Goal: Information Seeking & Learning: Find specific fact

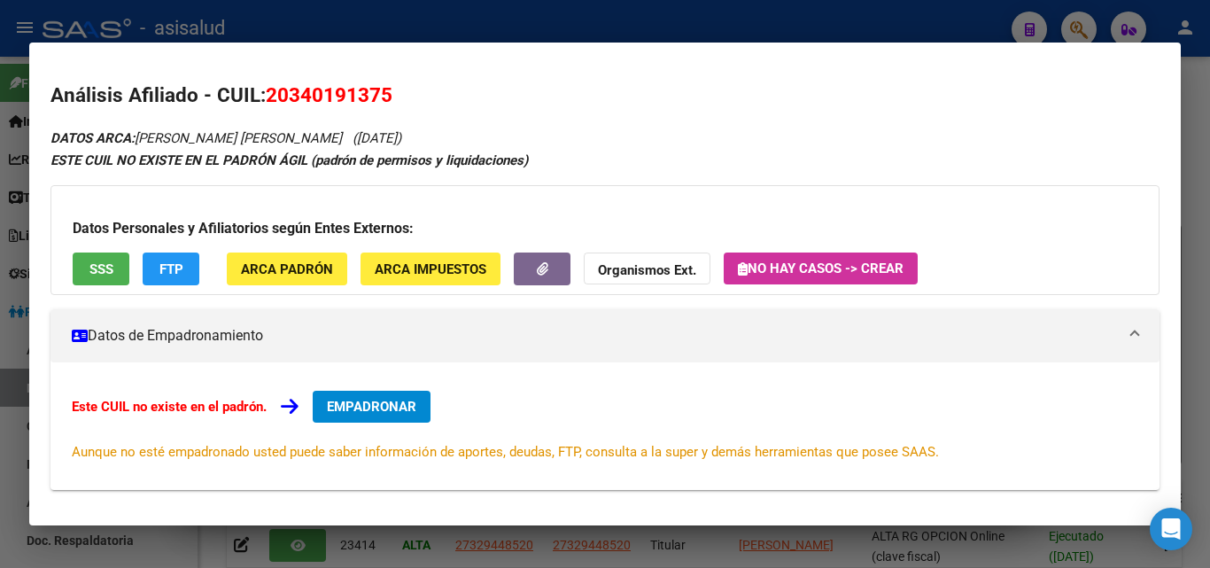
click at [571, 27] on div at bounding box center [605, 284] width 1210 height 568
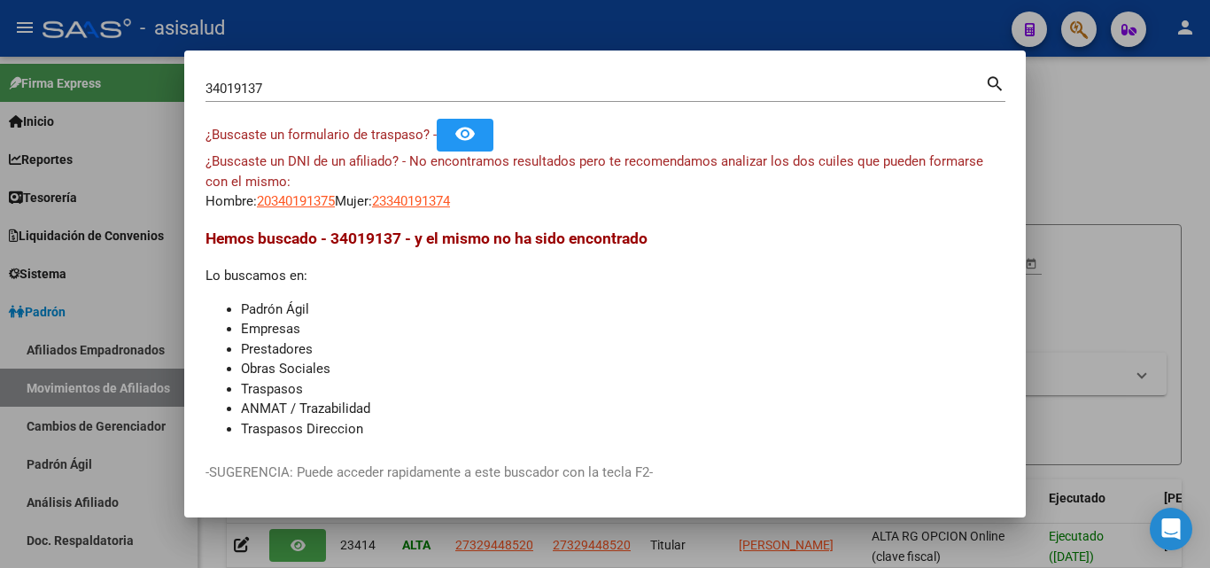
click at [501, 22] on div at bounding box center [605, 284] width 1210 height 568
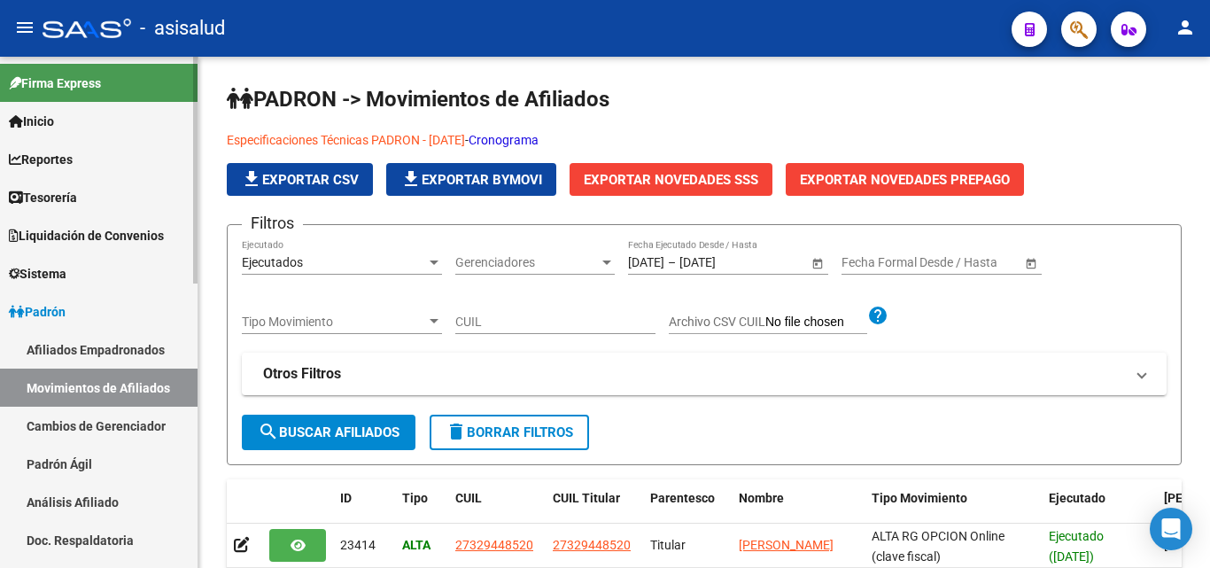
click at [90, 237] on span "Liquidación de Convenios" at bounding box center [86, 235] width 155 height 19
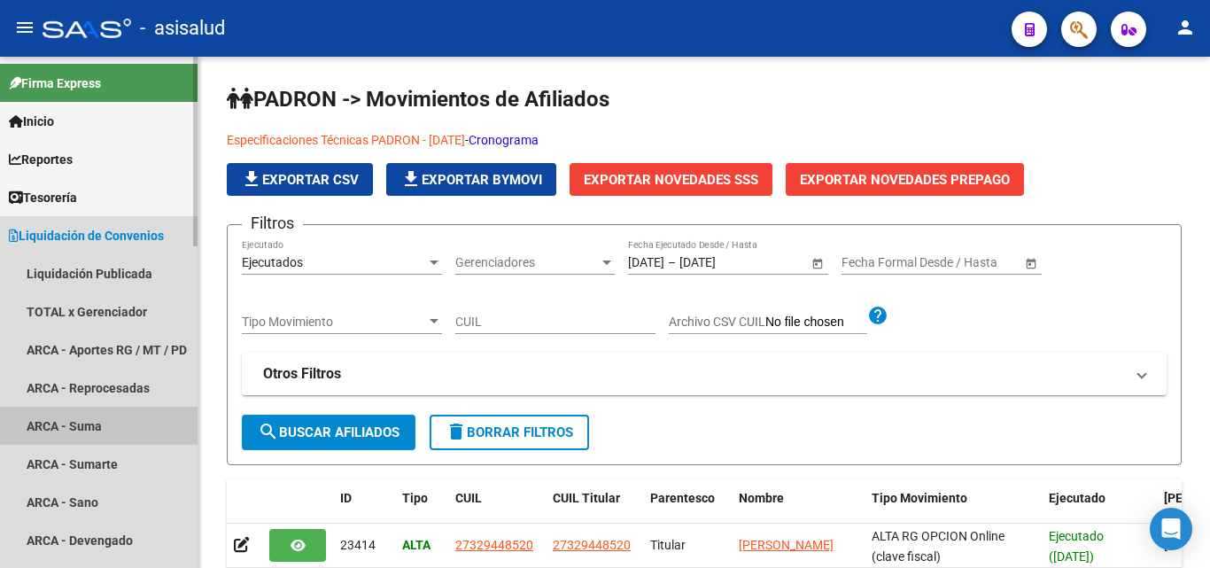
click at [94, 422] on link "ARCA - Suma" at bounding box center [99, 426] width 198 height 38
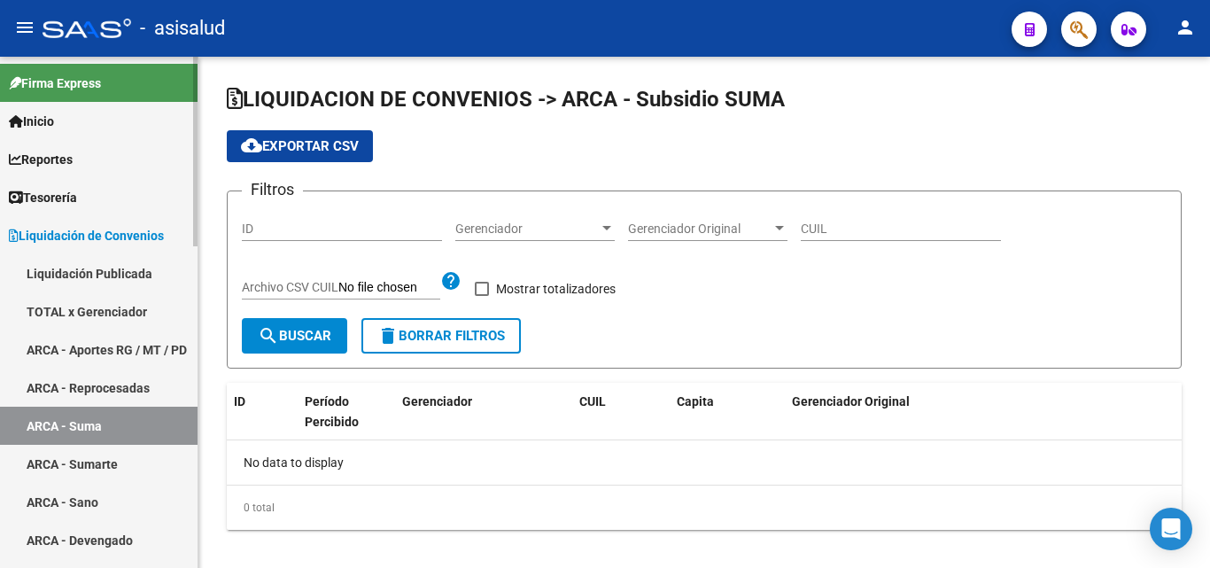
checkbox input "true"
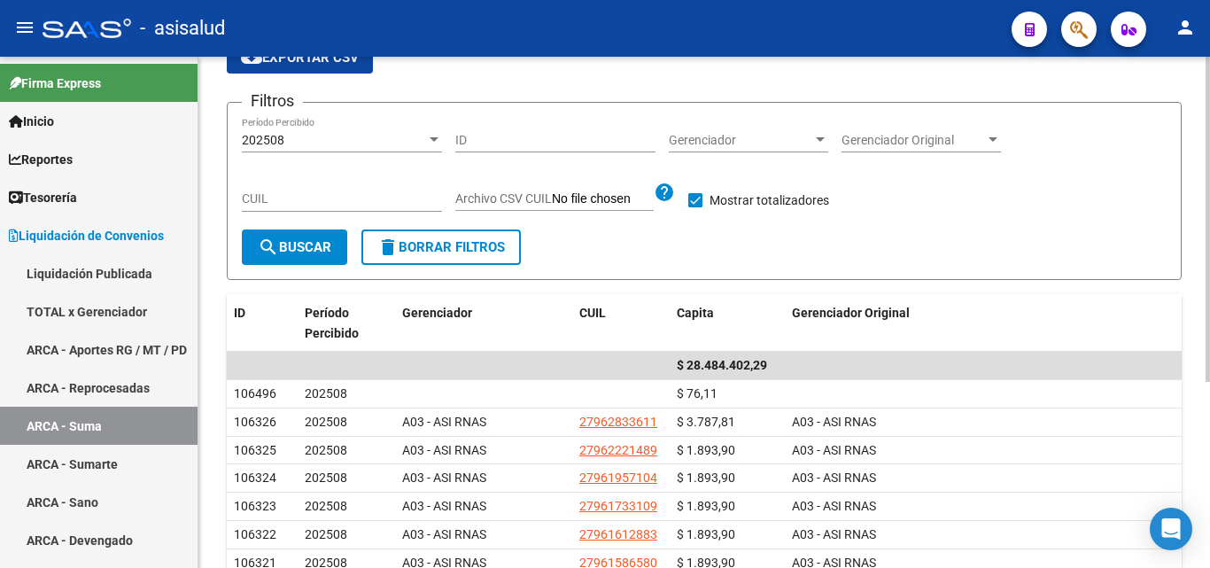
scroll to position [177, 0]
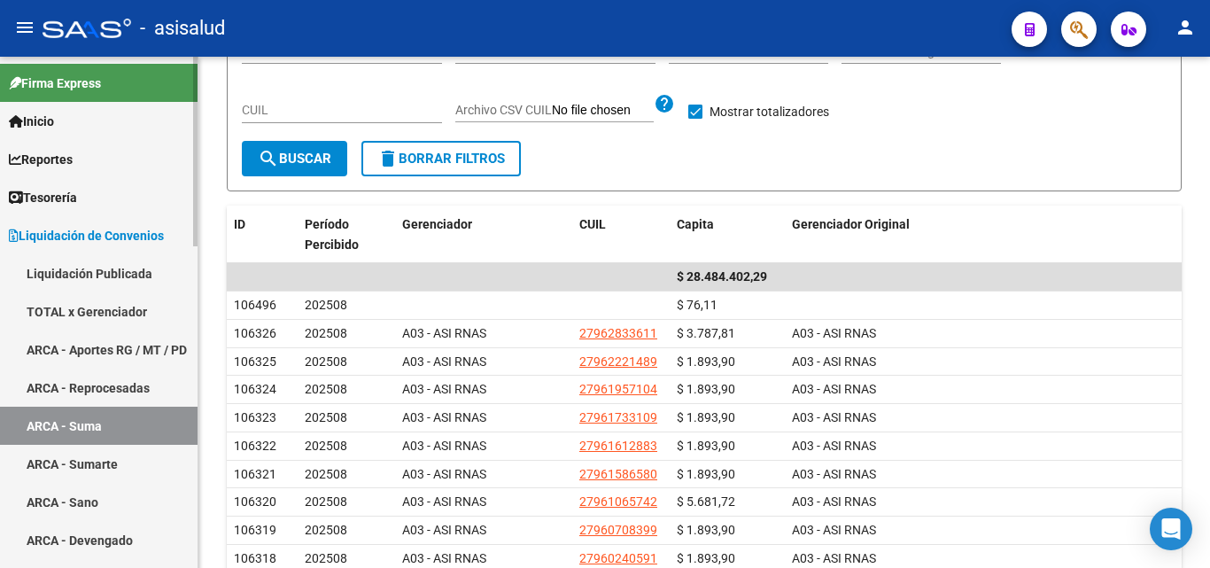
click at [74, 463] on link "ARCA - Sumarte" at bounding box center [99, 464] width 198 height 38
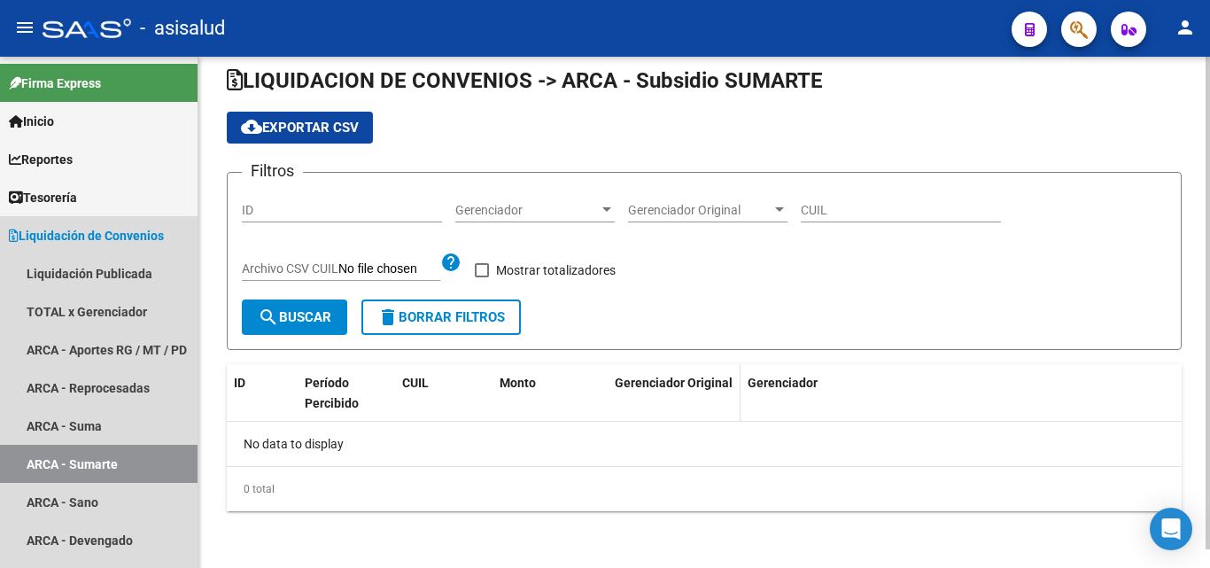
scroll to position [19, 0]
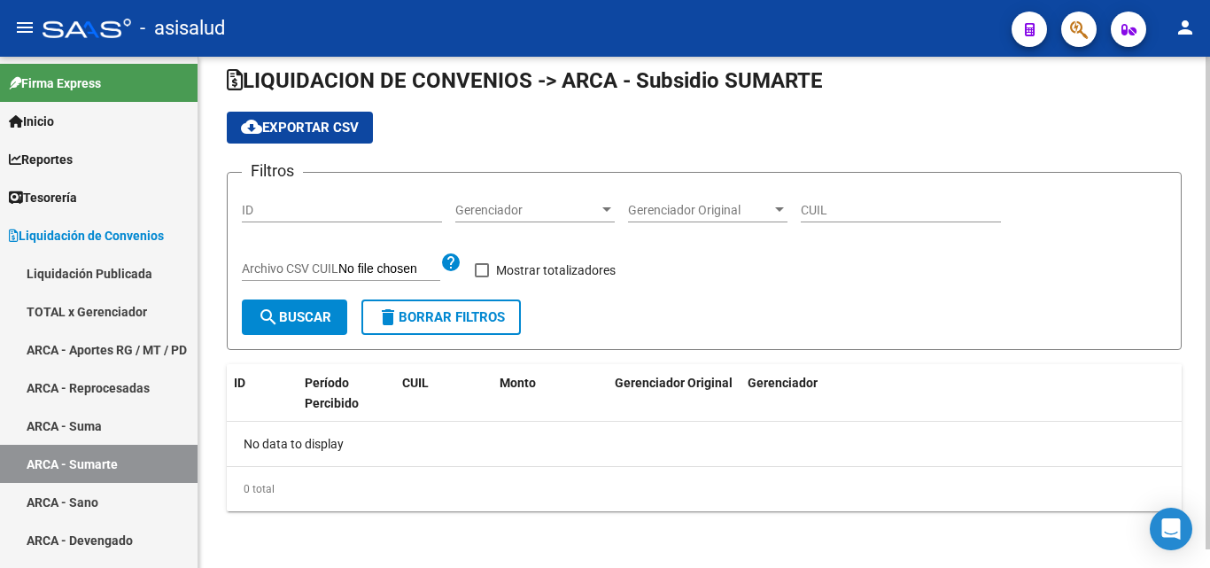
checkbox input "true"
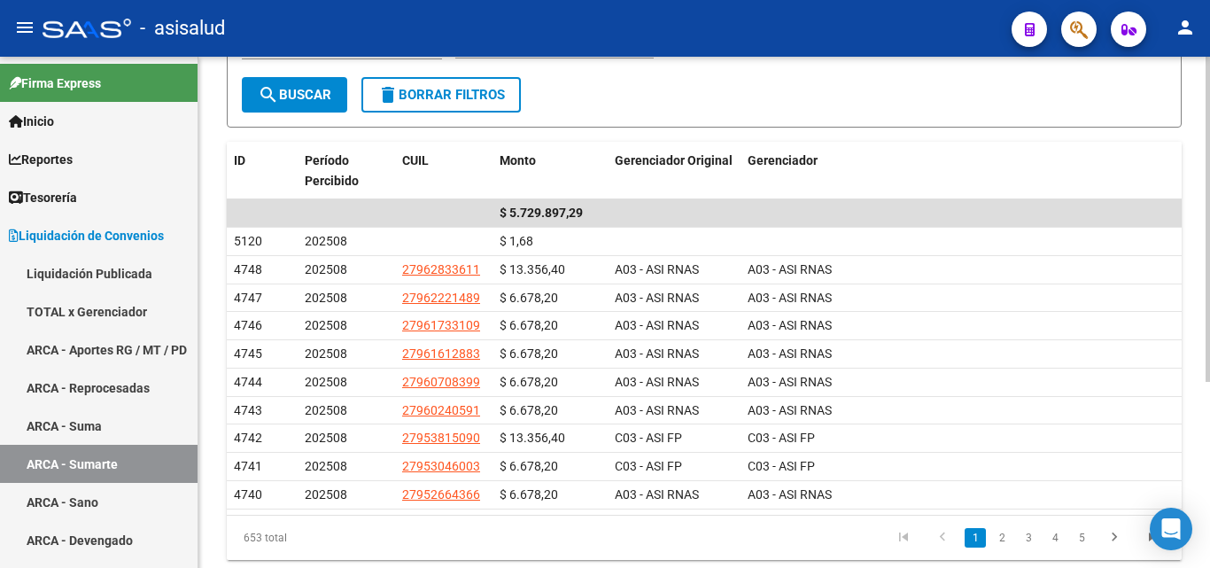
scroll to position [266, 0]
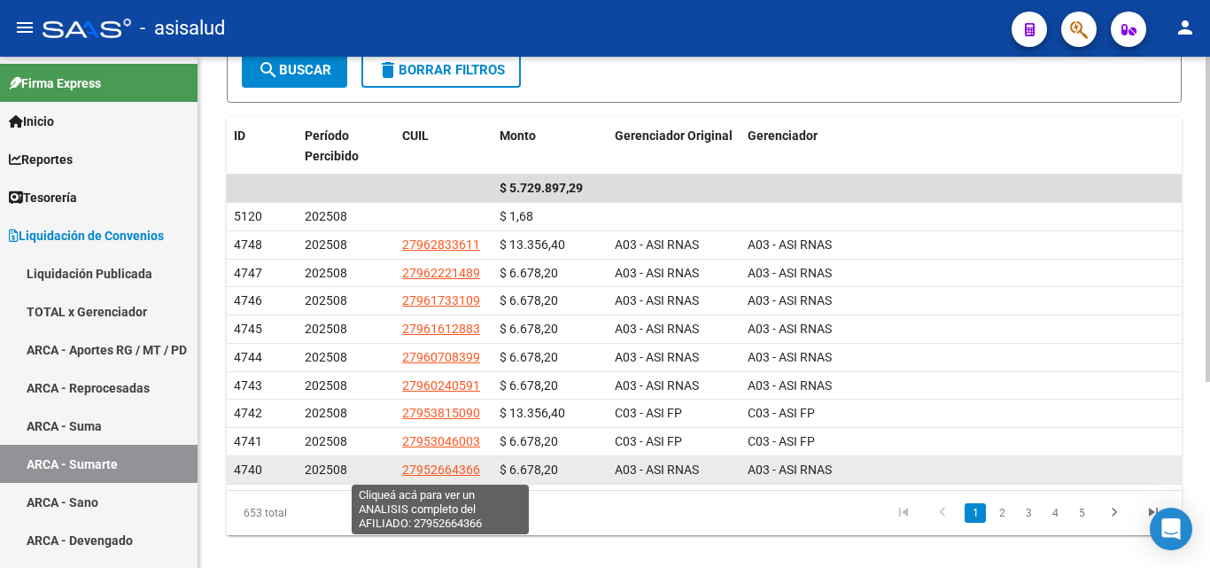
click at [437, 472] on span "27952664366" at bounding box center [441, 470] width 78 height 14
type textarea "27952664366"
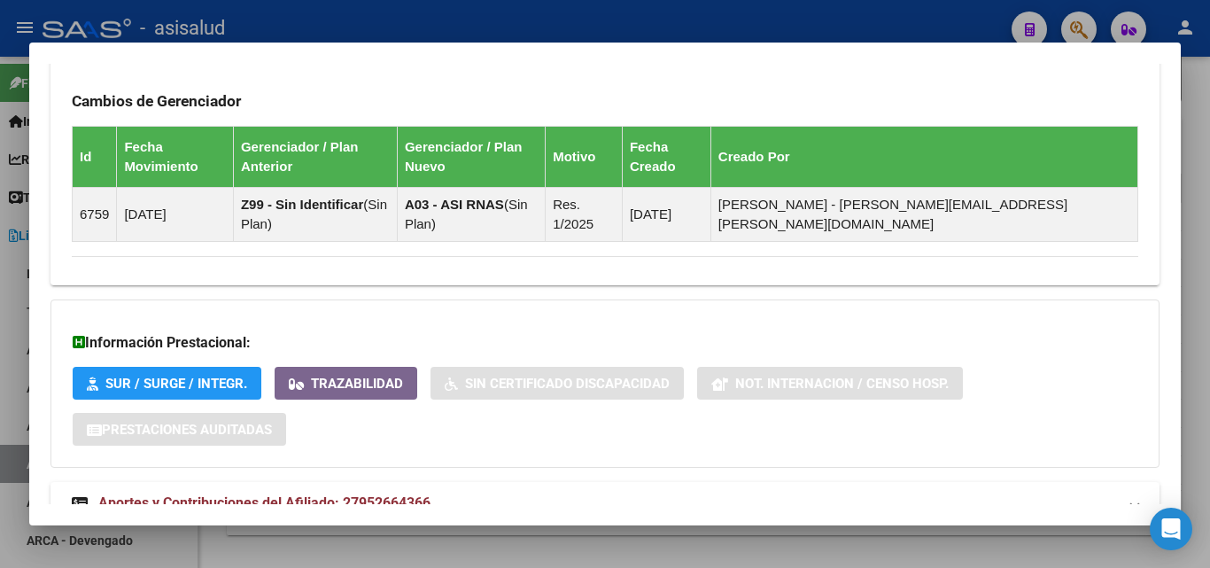
scroll to position [1062, 0]
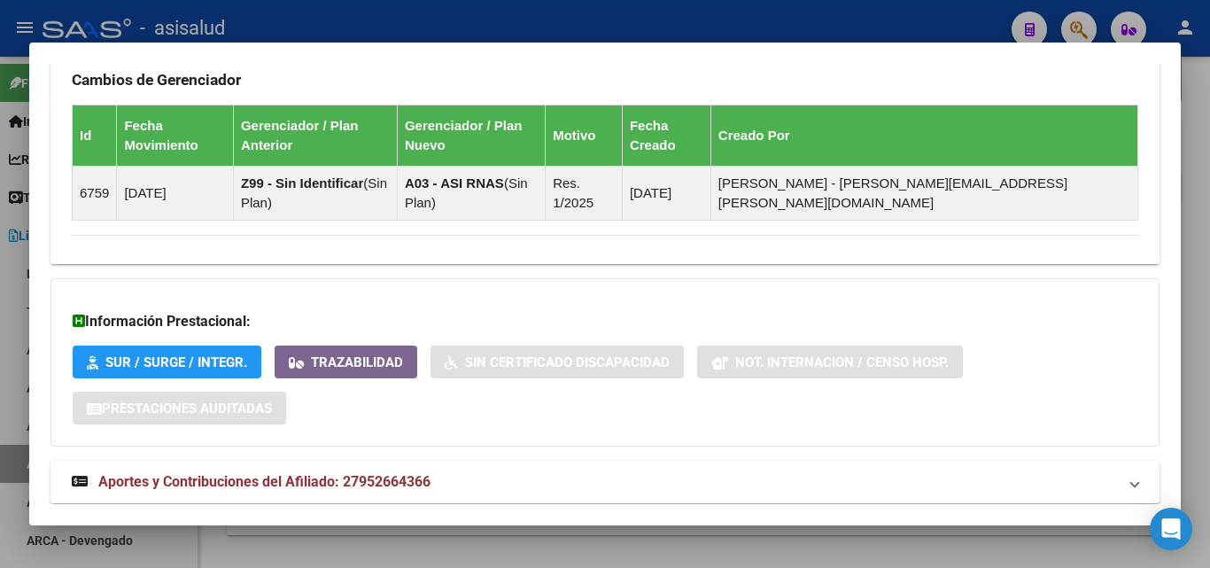
click at [424, 473] on span "Aportes y Contribuciones del Afiliado: 27952664366" at bounding box center [264, 481] width 332 height 17
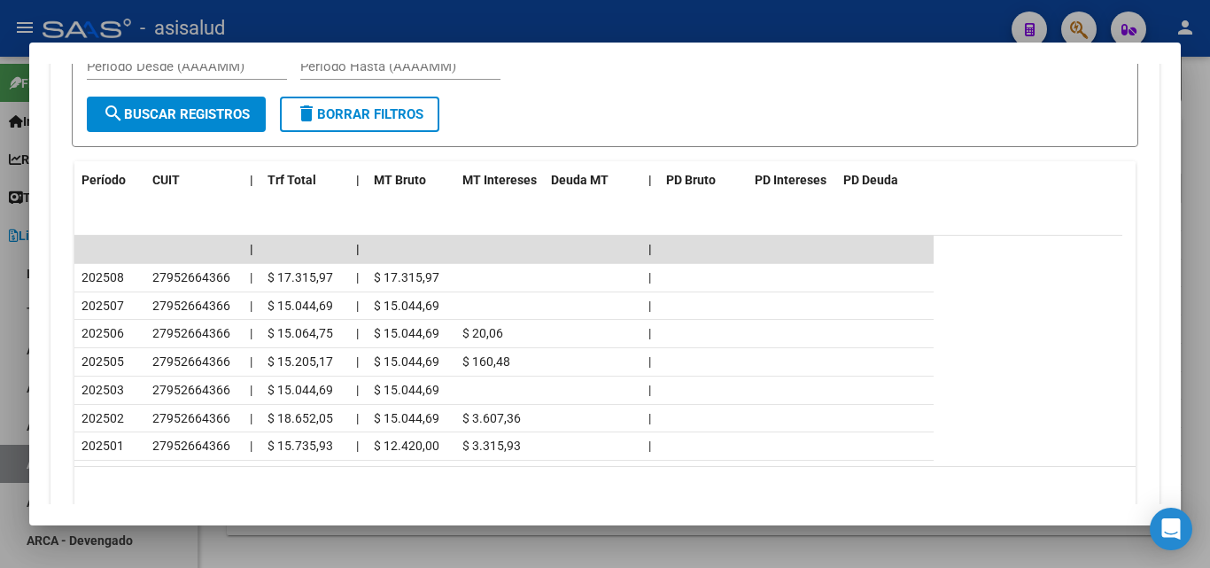
scroll to position [1683, 0]
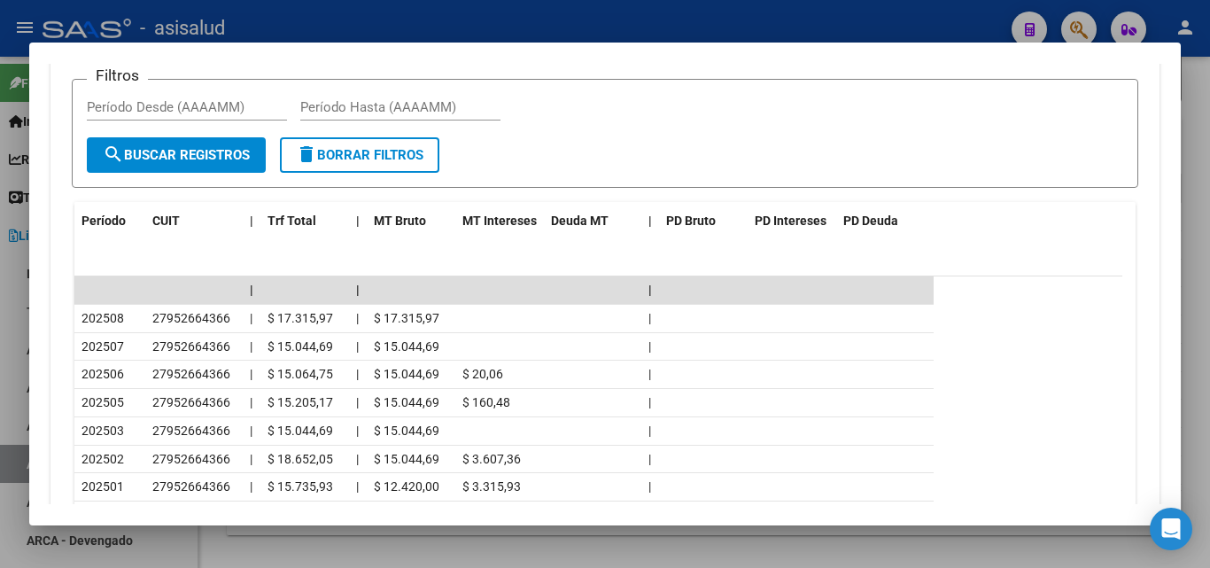
click at [625, 12] on div at bounding box center [605, 284] width 1210 height 568
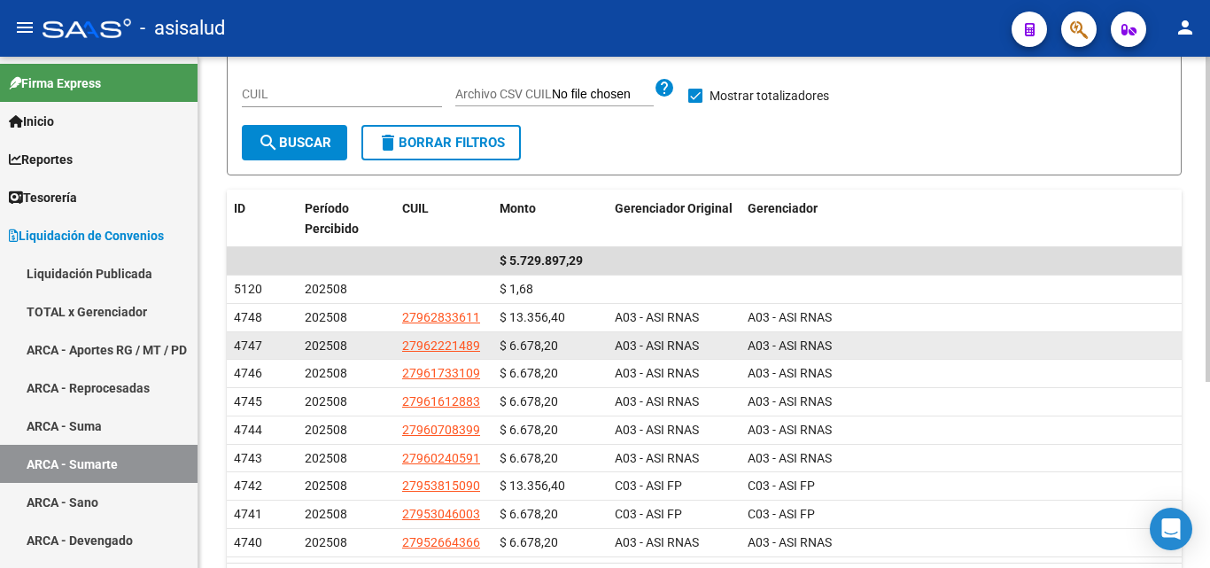
scroll to position [0, 0]
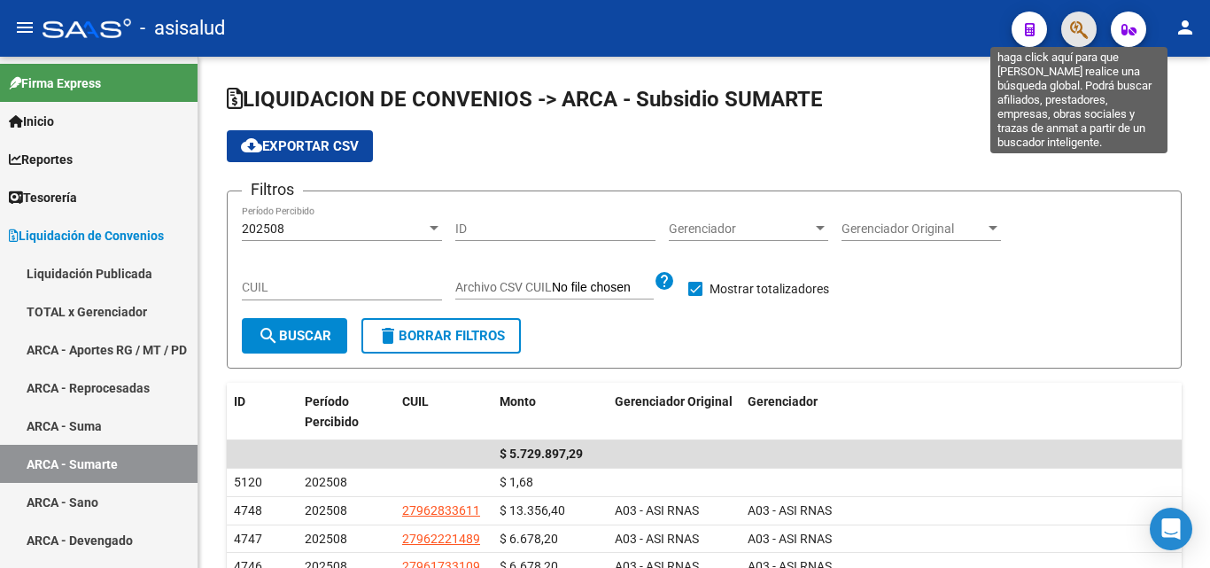
click at [1080, 21] on icon "button" at bounding box center [1079, 29] width 18 height 20
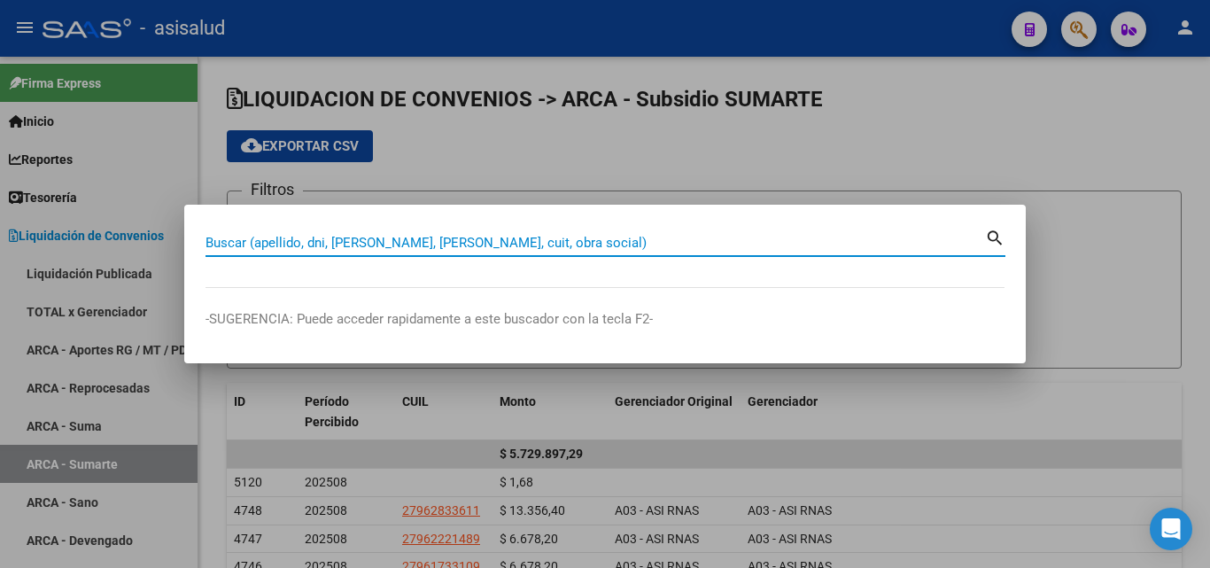
click at [363, 245] on input "Buscar (apellido, dni, [PERSON_NAME], [PERSON_NAME], cuit, obra social)" at bounding box center [596, 243] width 780 height 16
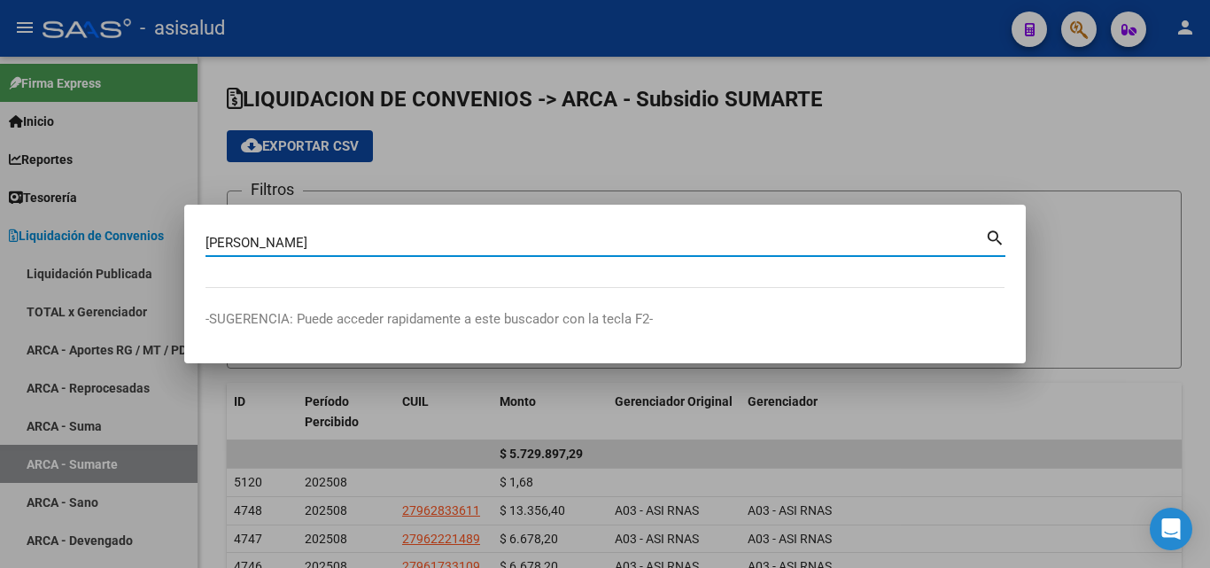
type input "[PERSON_NAME]"
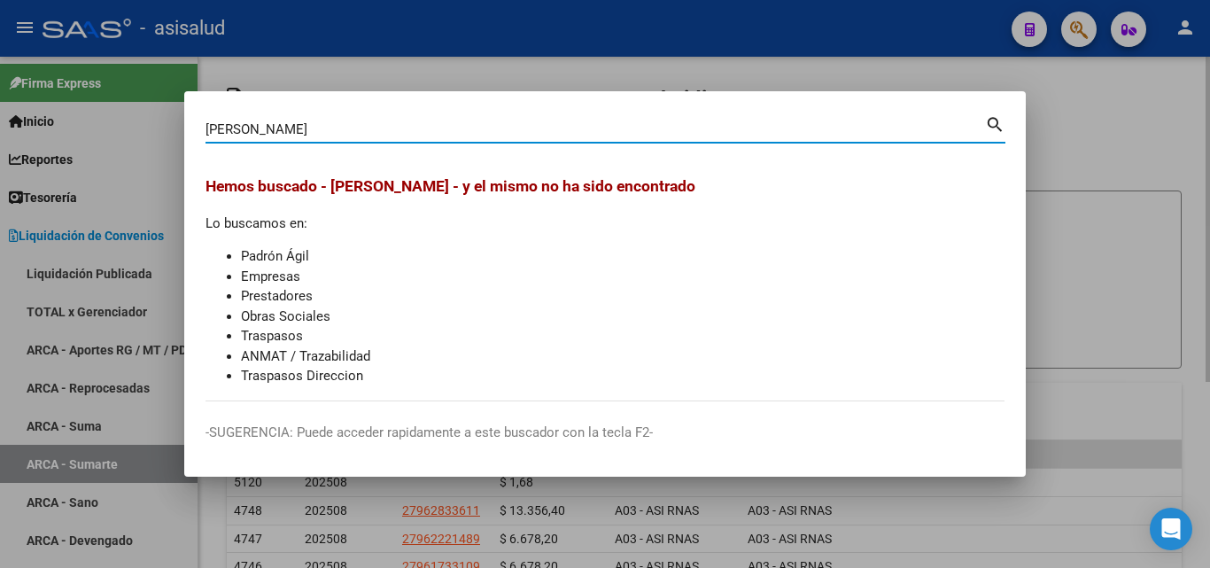
drag, startPoint x: 685, startPoint y: 79, endPoint x: 1110, endPoint y: 284, distance: 472.4
click at [686, 79] on div at bounding box center [605, 284] width 1210 height 568
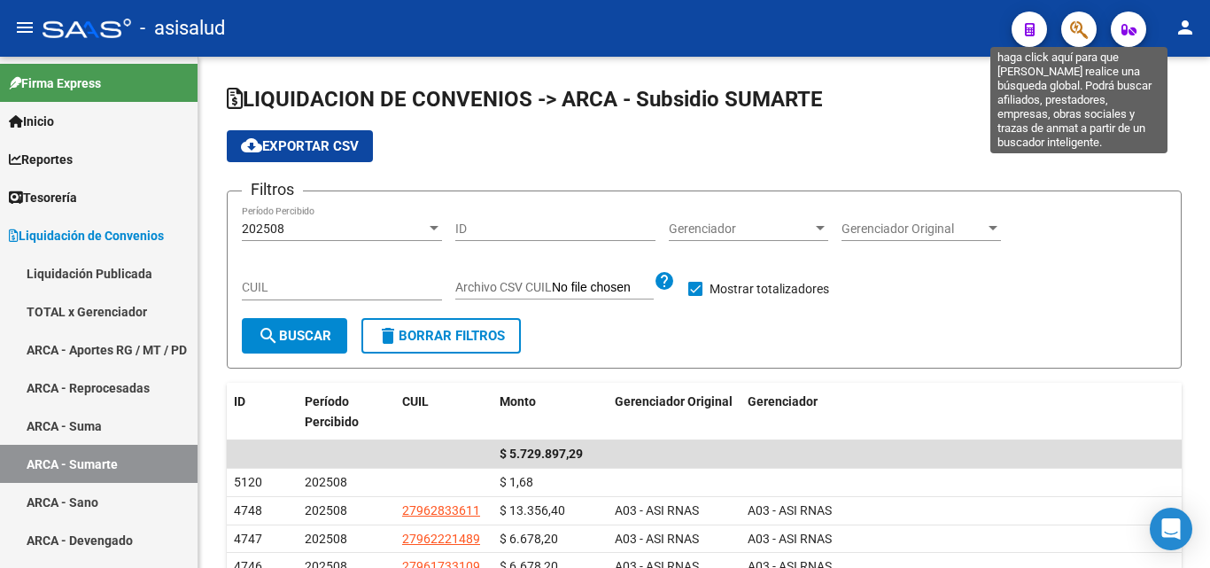
click at [1080, 35] on icon "button" at bounding box center [1079, 29] width 18 height 20
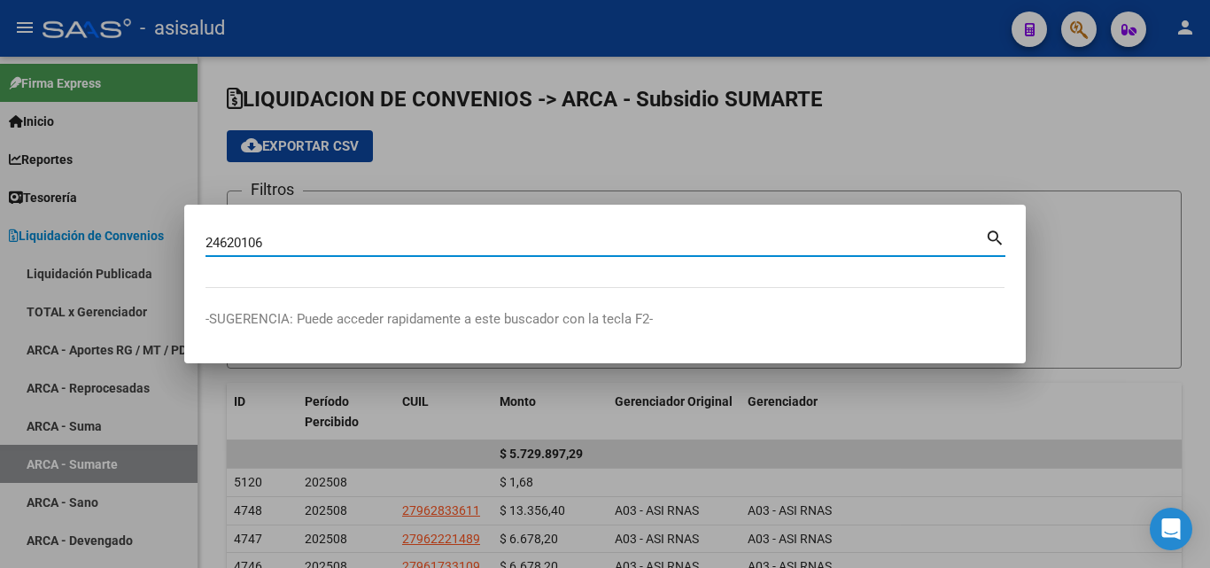
type input "24620106"
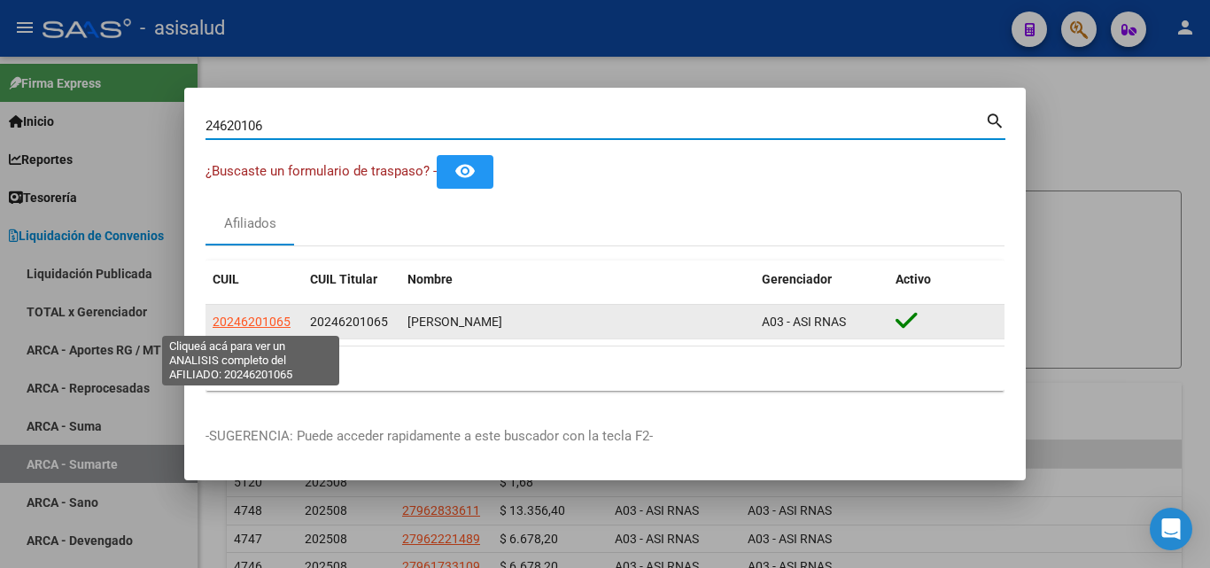
click at [251, 315] on span "20246201065" at bounding box center [252, 322] width 78 height 14
type textarea "20246201065"
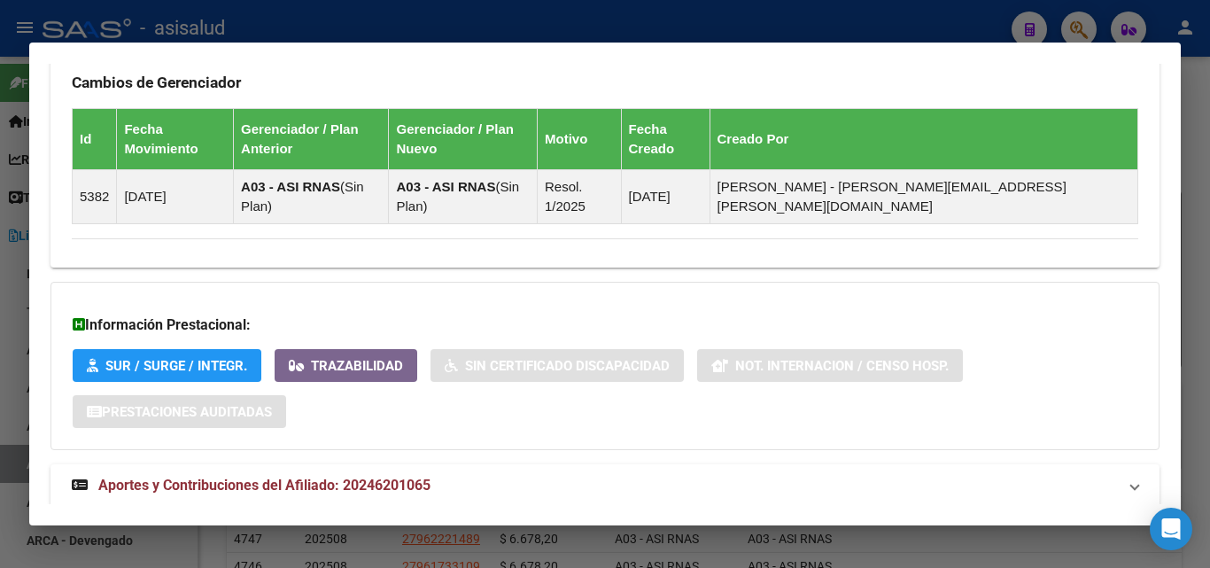
scroll to position [1166, 0]
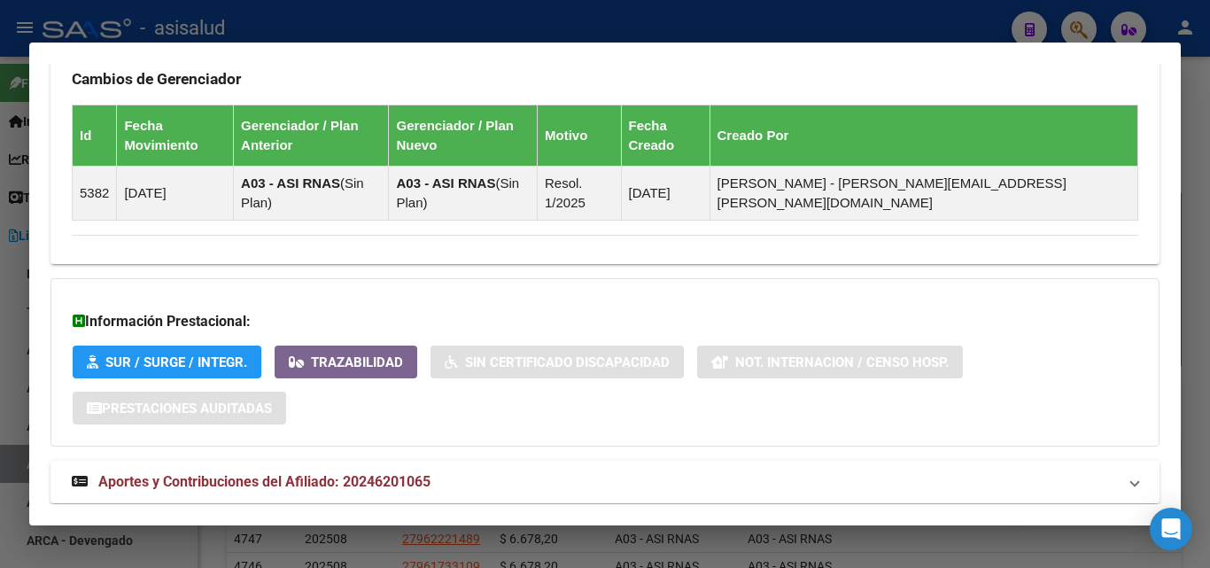
click at [391, 473] on span "Aportes y Contribuciones del Afiliado: 20246201065" at bounding box center [264, 481] width 332 height 17
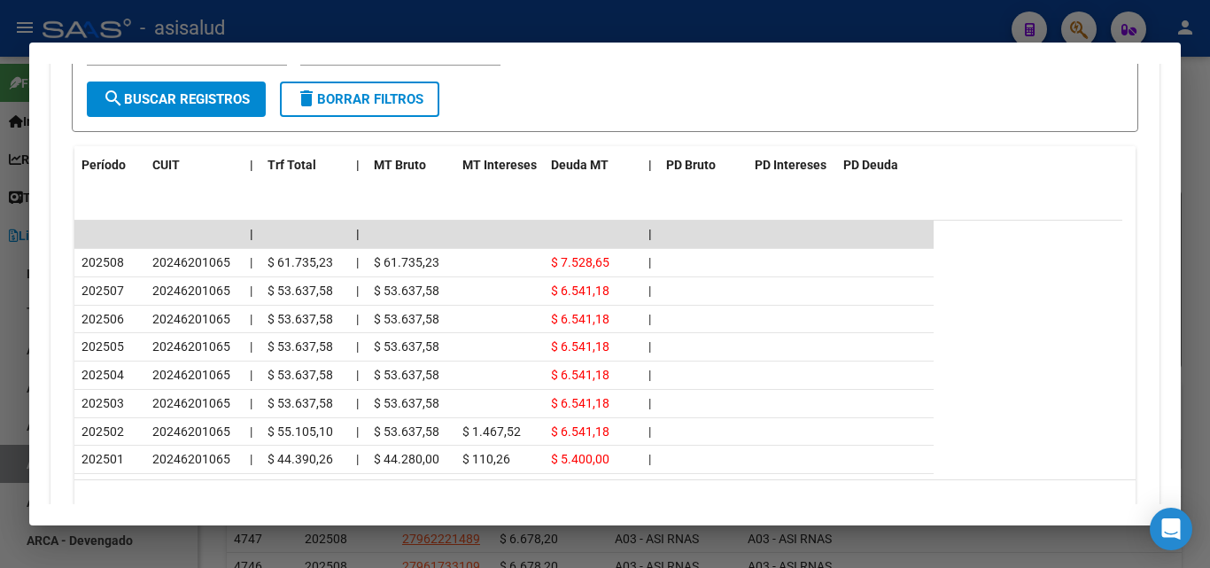
scroll to position [1875, 0]
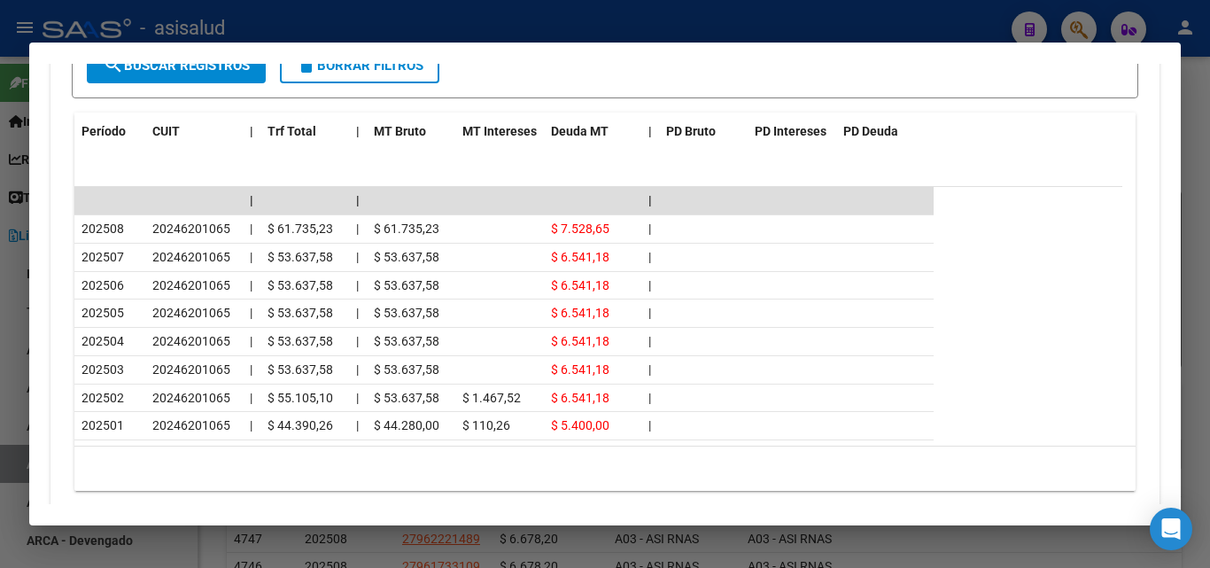
click at [609, 8] on div at bounding box center [605, 284] width 1210 height 568
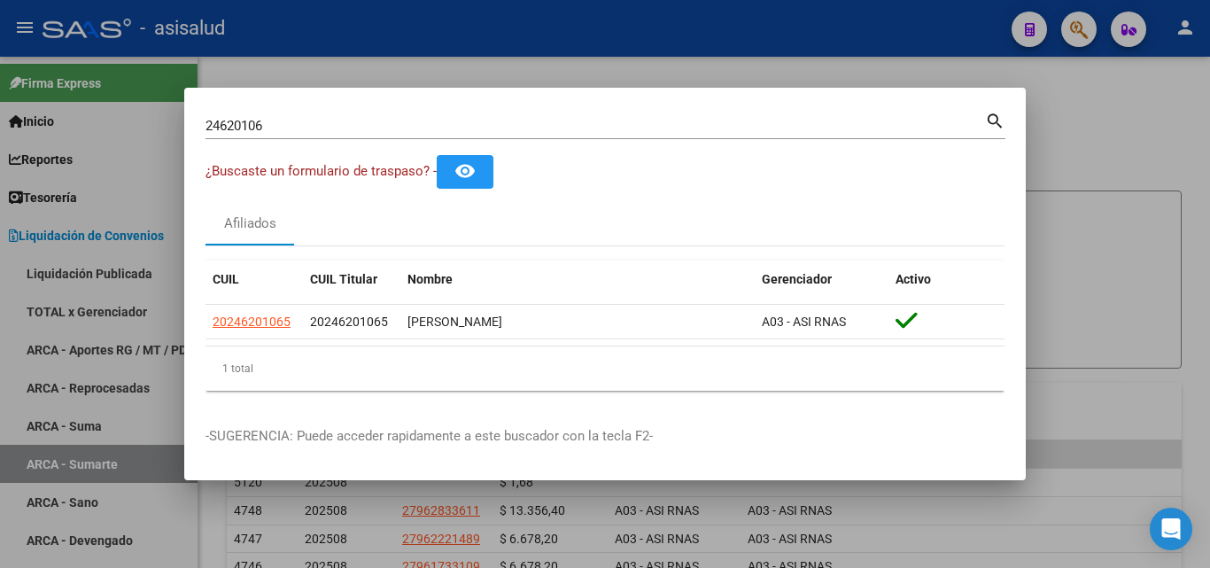
click at [354, 56] on div at bounding box center [605, 284] width 1210 height 568
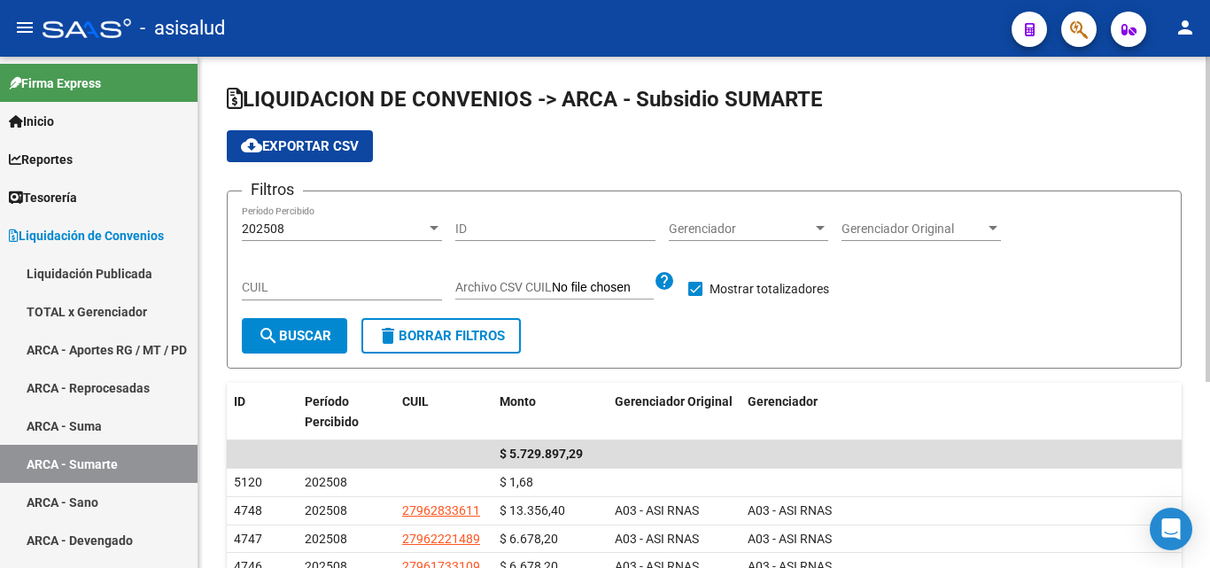
click at [354, 292] on input "CUIL" at bounding box center [342, 287] width 200 height 15
paste input "20-24620106-5"
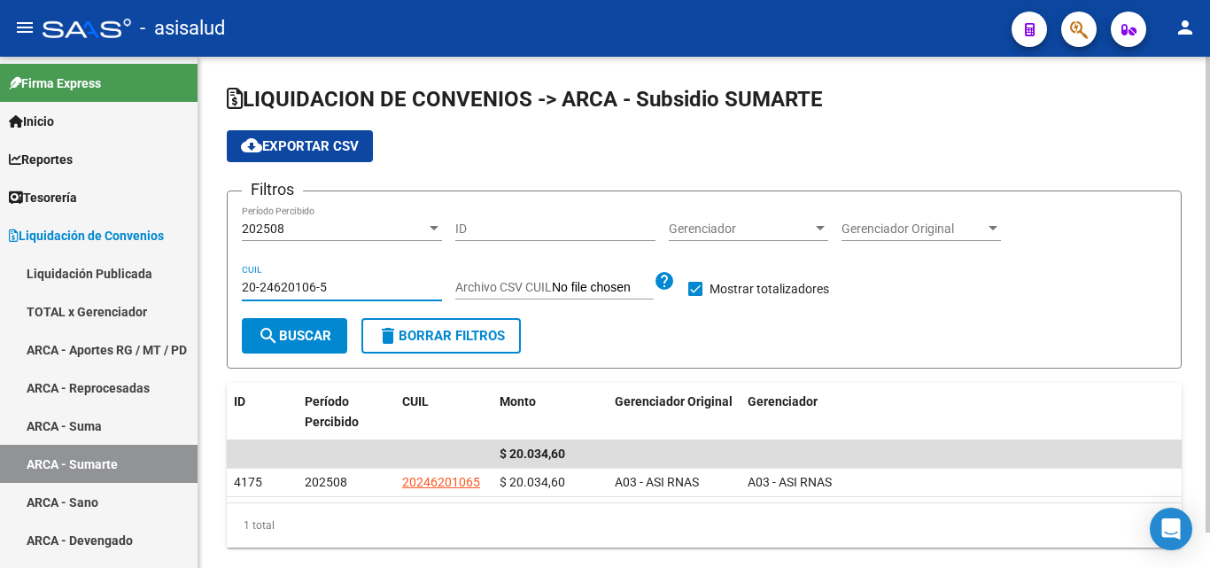
type input "20-24620106-5"
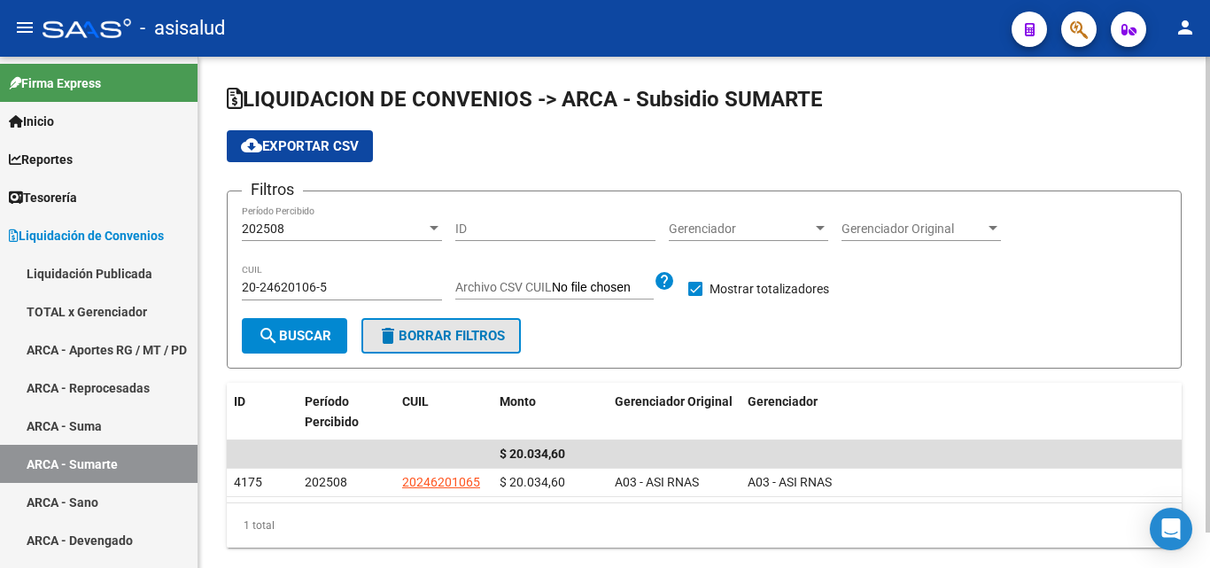
click at [480, 332] on span "delete Borrar Filtros" at bounding box center [441, 336] width 128 height 16
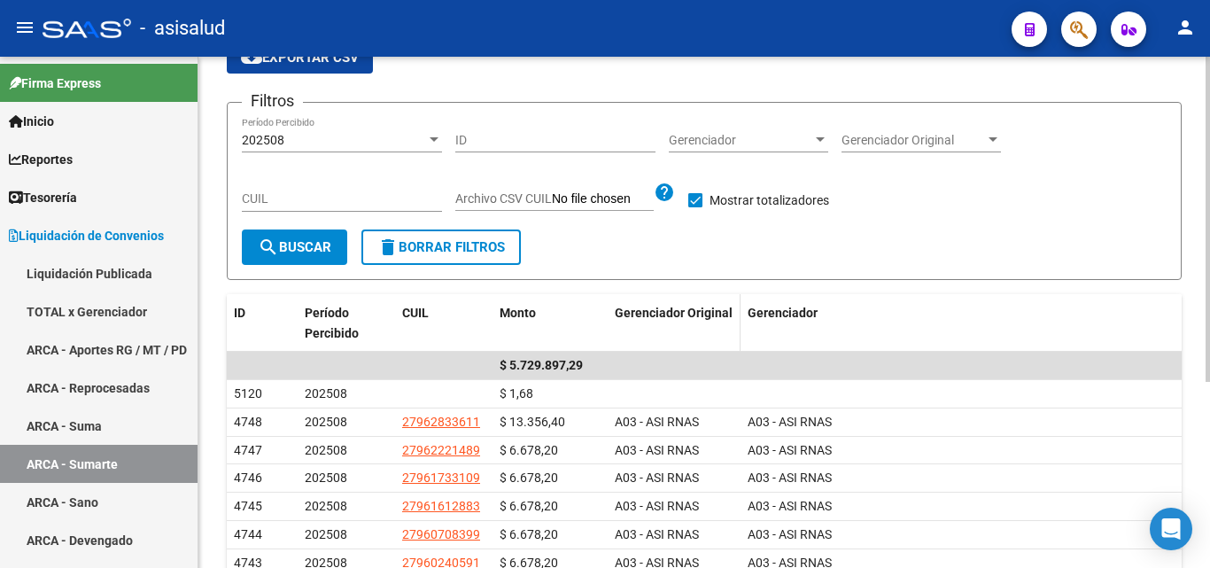
scroll to position [177, 0]
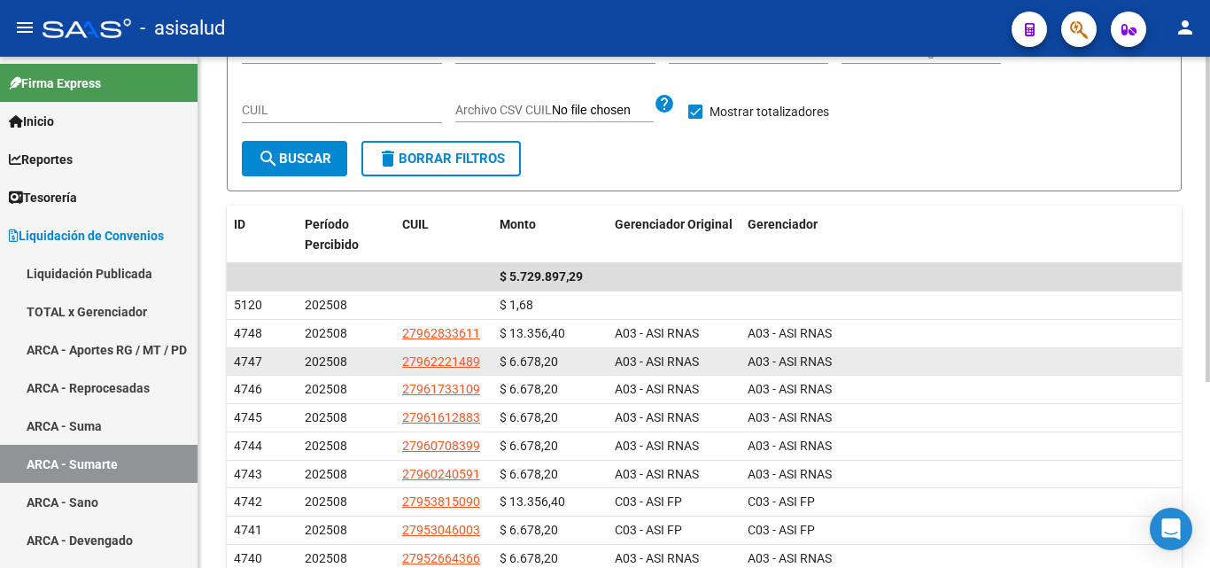
drag, startPoint x: 565, startPoint y: 361, endPoint x: 502, endPoint y: 367, distance: 63.2
click at [502, 367] on div "$ 6.678,20" at bounding box center [550, 362] width 101 height 20
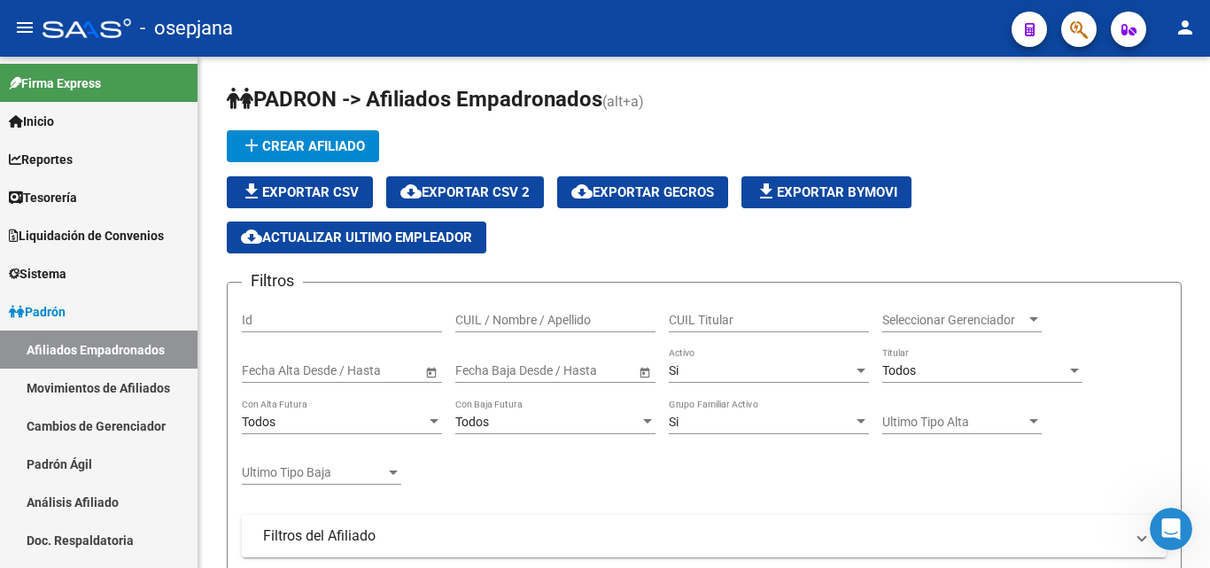
click at [1083, 24] on icon "button" at bounding box center [1079, 29] width 18 height 20
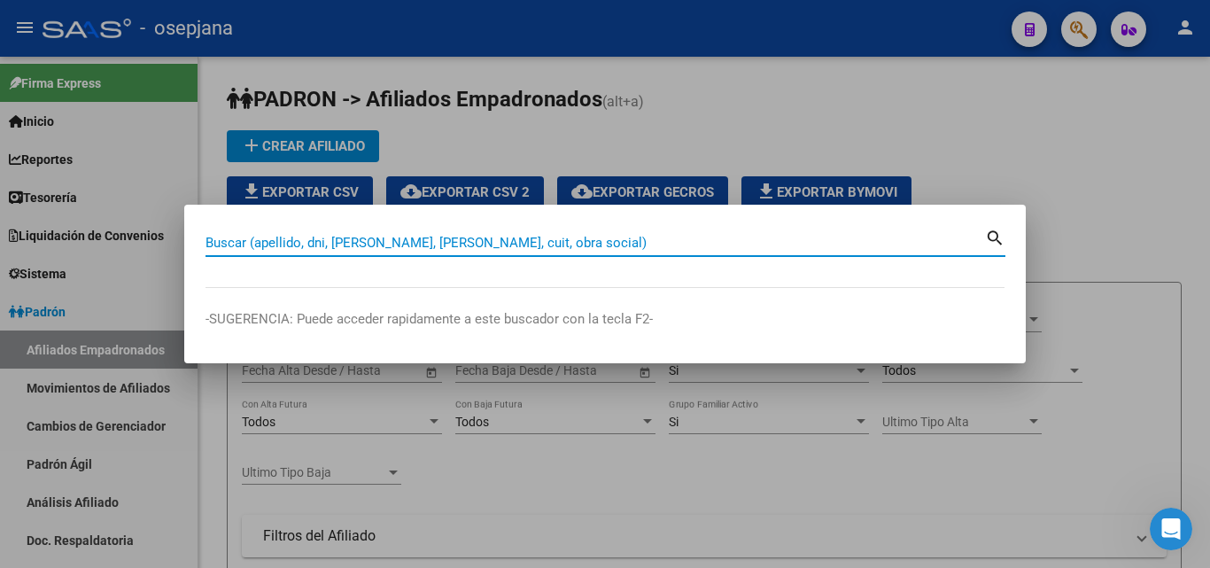
paste input "34999454"
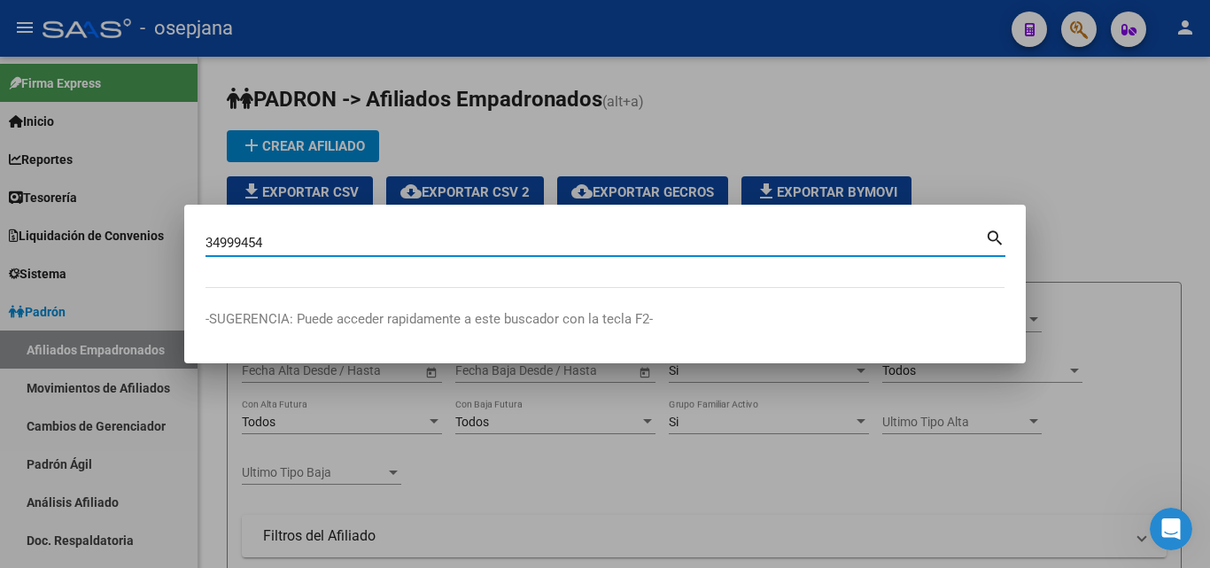
type input "34999454"
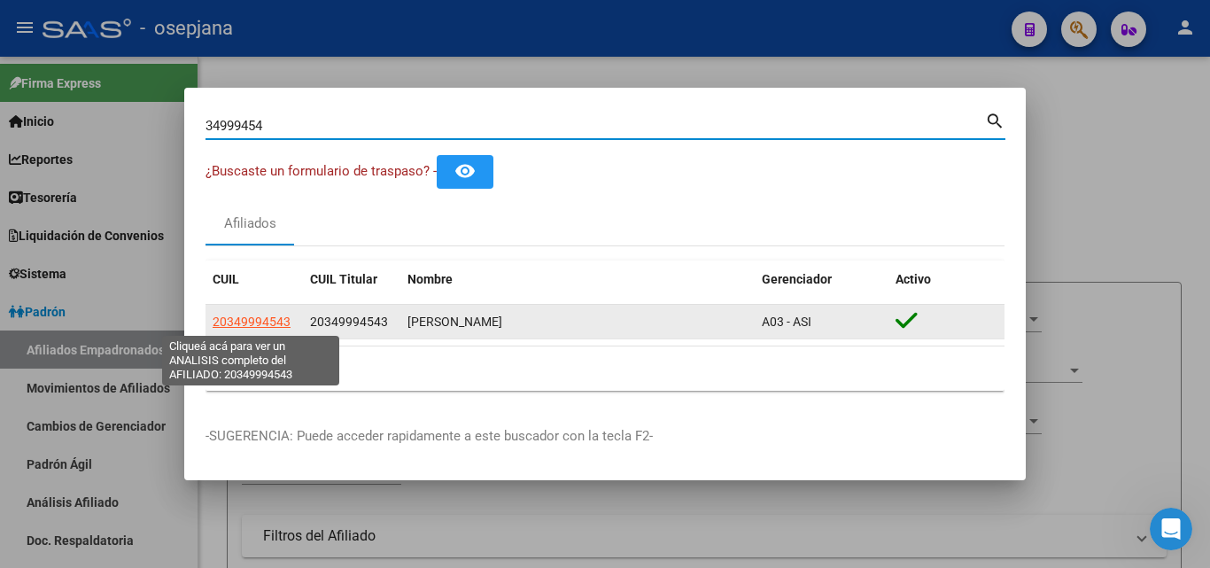
click at [276, 326] on span "20349994543" at bounding box center [252, 322] width 78 height 14
type textarea "20349994543"
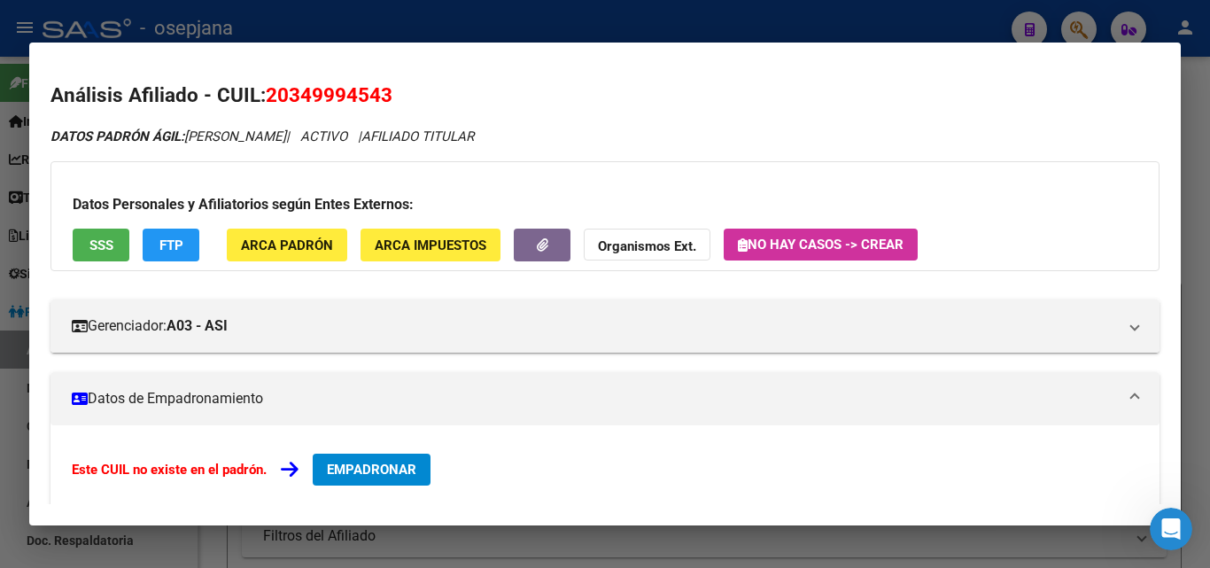
click at [91, 241] on span "SSS" at bounding box center [101, 245] width 24 height 16
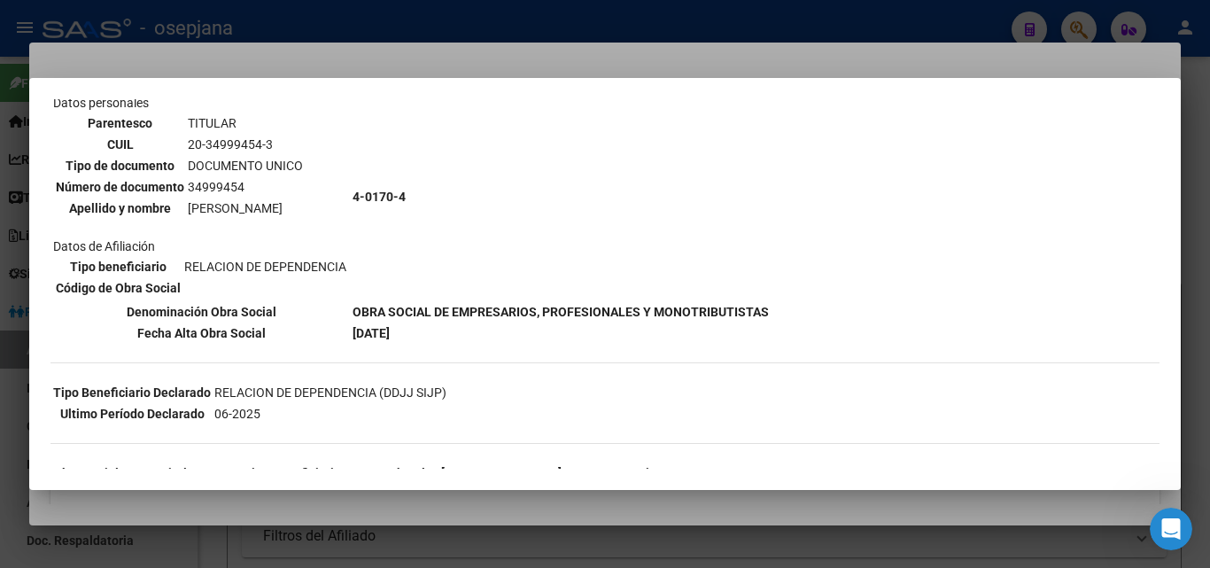
scroll to position [352, 0]
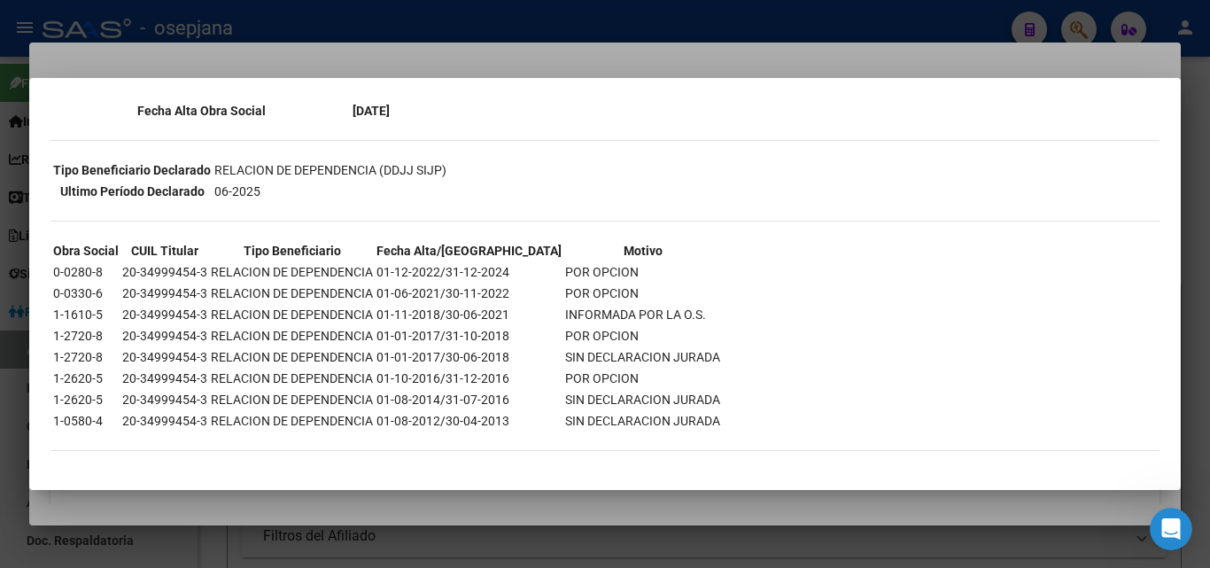
drag, startPoint x: 503, startPoint y: 274, endPoint x: 166, endPoint y: 270, distance: 337.6
click at [166, 270] on tr "0-0280-8 20-34999454-3 RELACION DE DEPENDENCIA 01-12-2022/31-12-2024 POR OPCION" at bounding box center [386, 271] width 669 height 19
click at [742, 53] on div at bounding box center [605, 284] width 1210 height 568
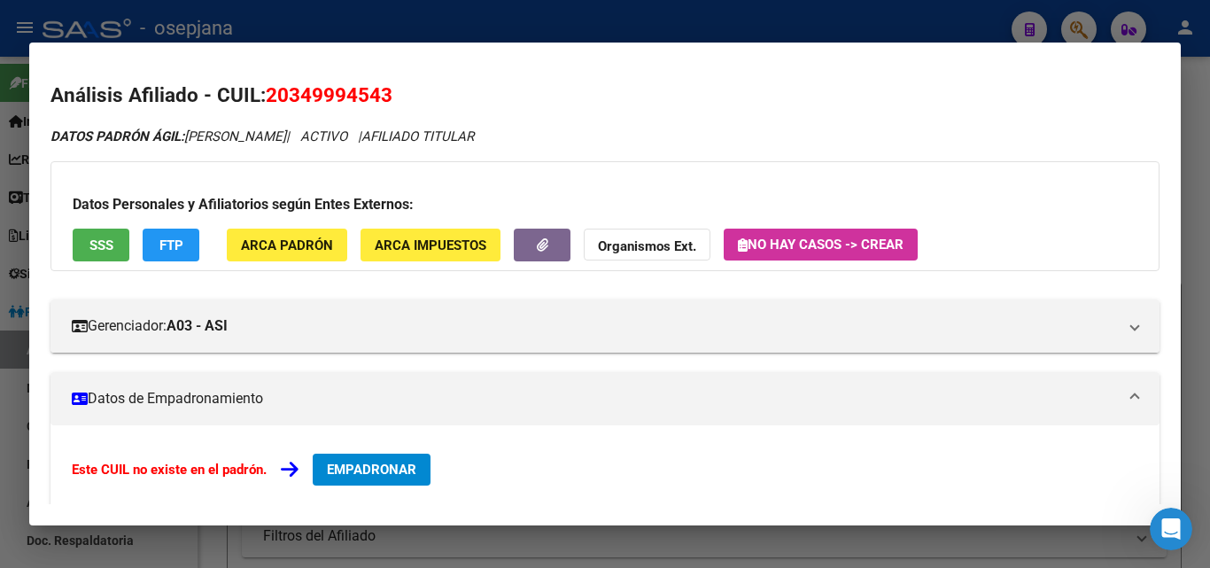
click at [758, 26] on div at bounding box center [605, 284] width 1210 height 568
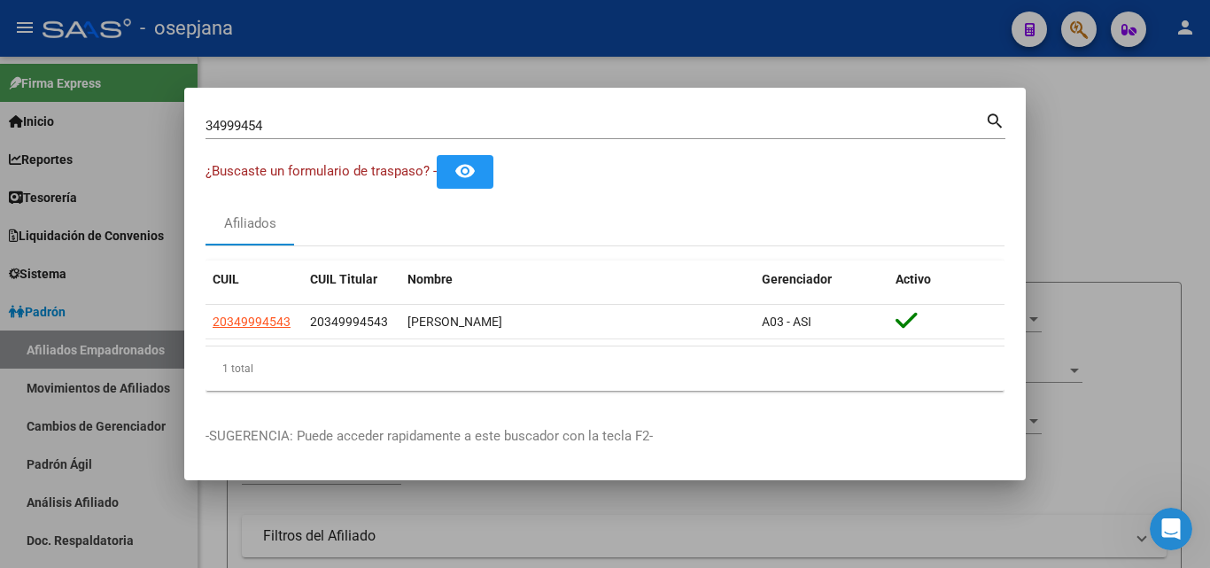
click at [882, 67] on div at bounding box center [605, 284] width 1210 height 568
